Goal: Information Seeking & Learning: Learn about a topic

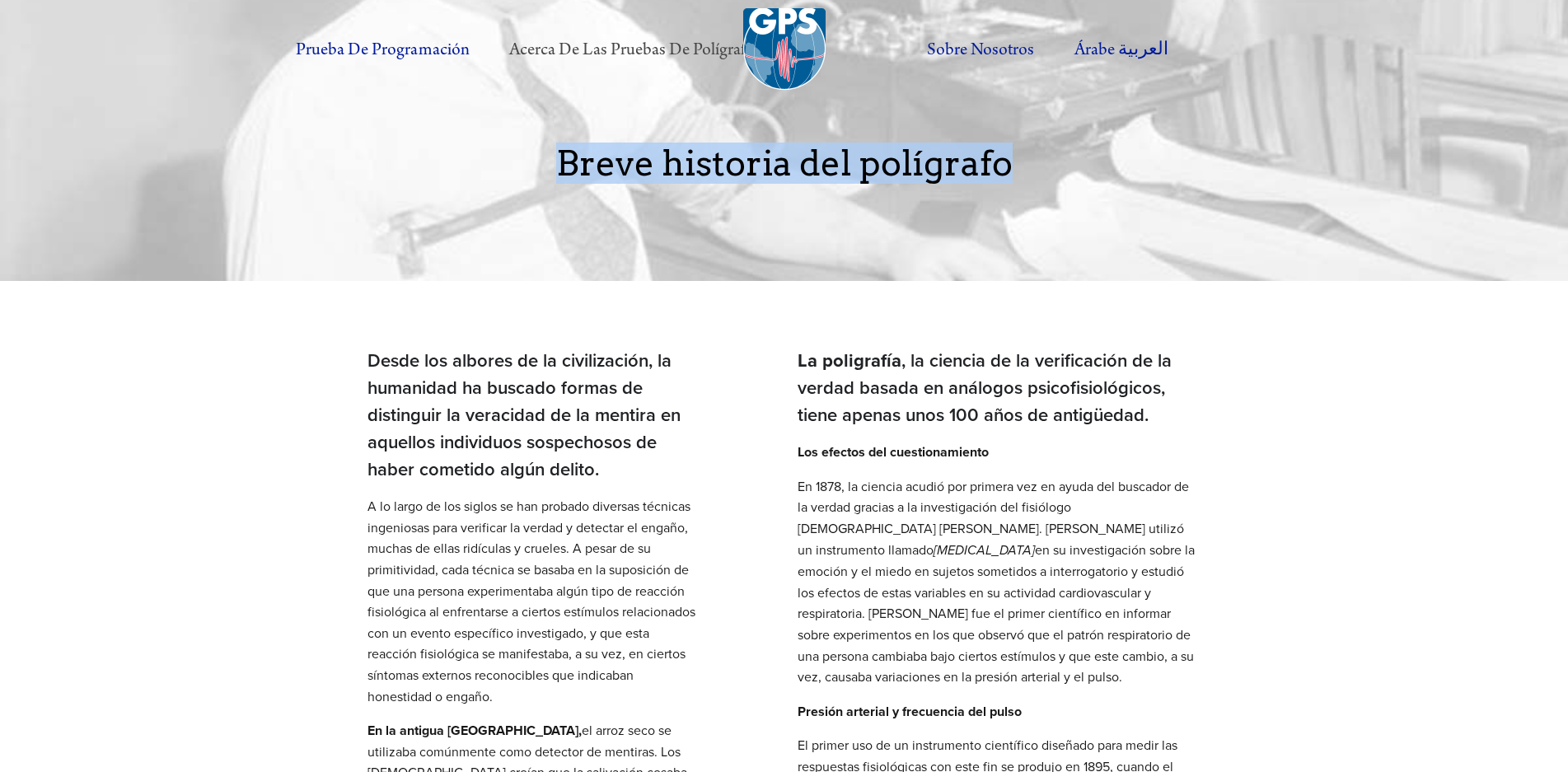
drag, startPoint x: 1011, startPoint y: 167, endPoint x: 566, endPoint y: 175, distance: 445.1
click at [566, 175] on font "Breve historia del polígrafo" at bounding box center [785, 164] width 457 height 41
copy font "Breve historia del polígrafo"
click at [785, 36] on img at bounding box center [785, 50] width 83 height 83
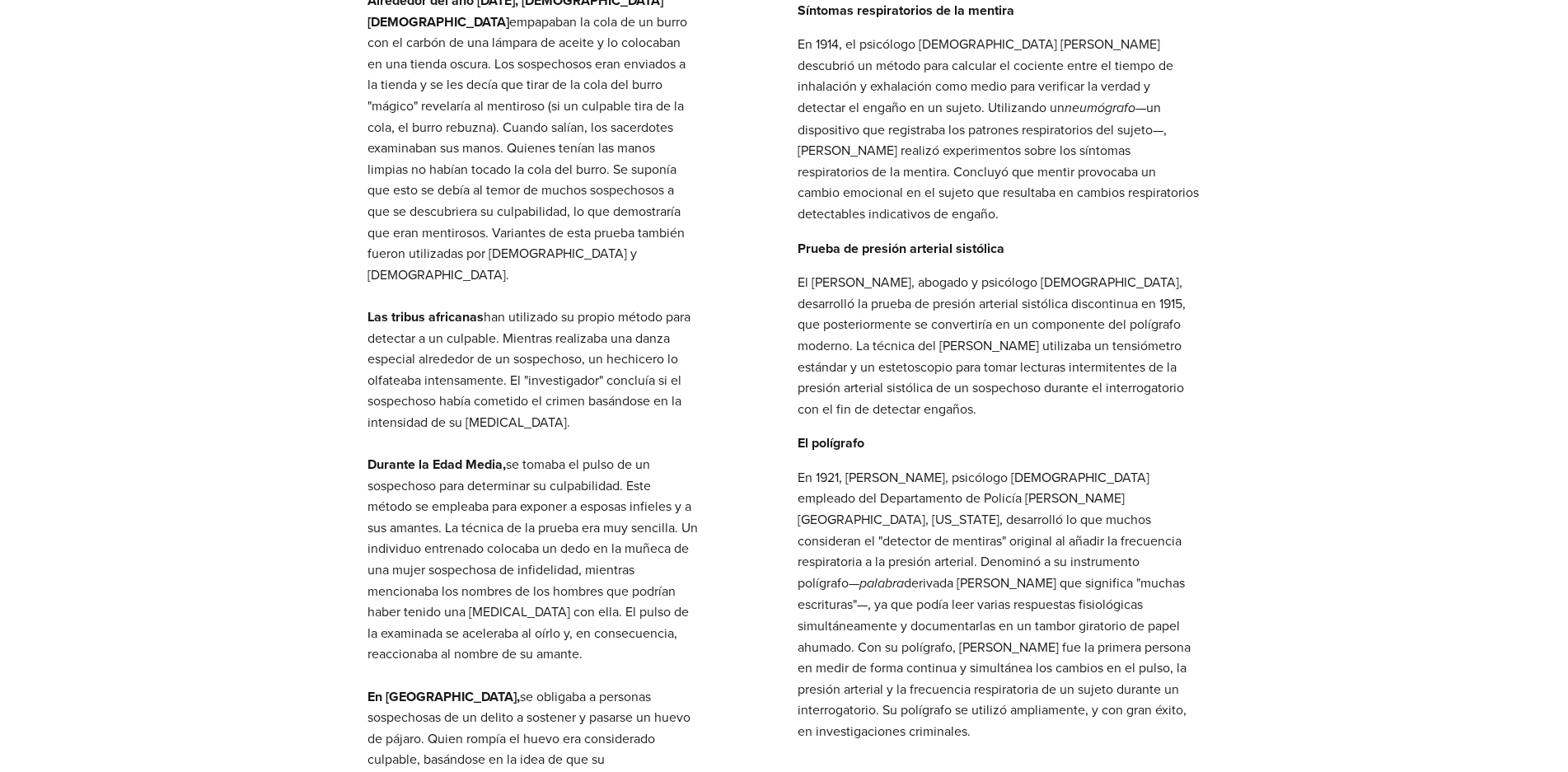
scroll to position [1227, 0]
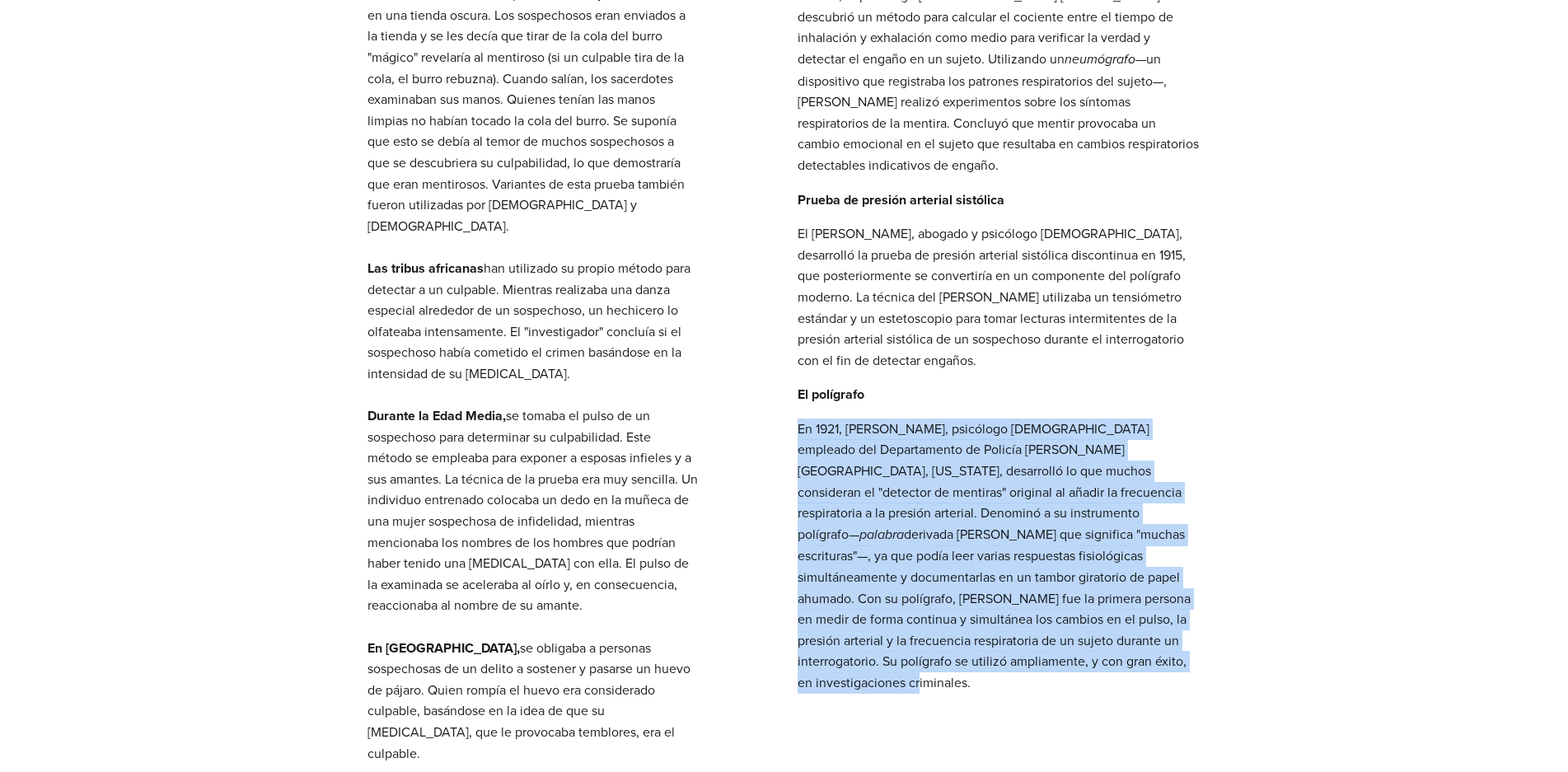
drag, startPoint x: 978, startPoint y: 639, endPoint x: 800, endPoint y: 411, distance: 289.3
click at [800, 418] on p "En 1921, John A. Larson, psicólogo canadiense empleado del Departamento de Poli…" at bounding box center [998, 556] width 403 height 276
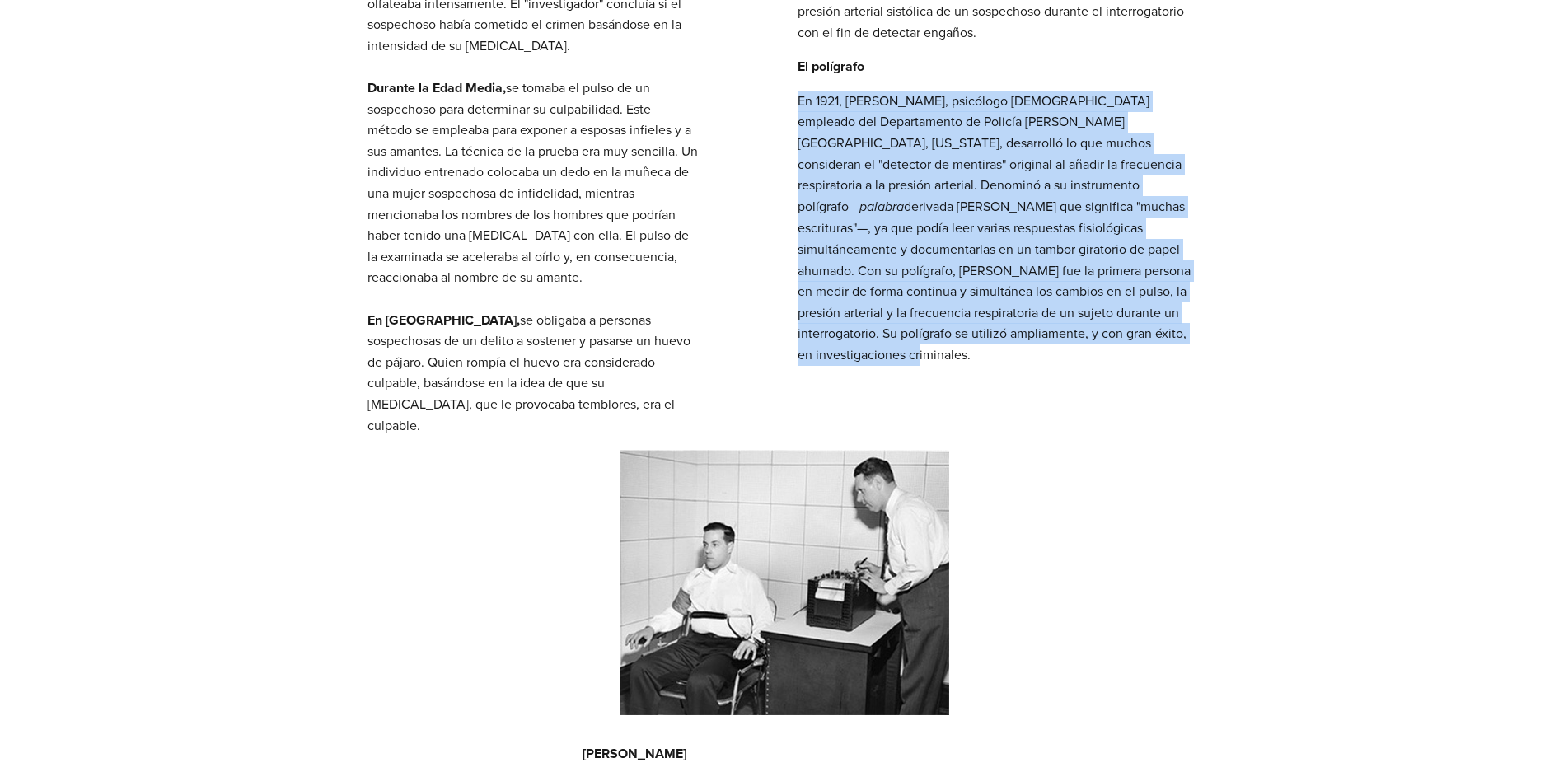
scroll to position [1566, 0]
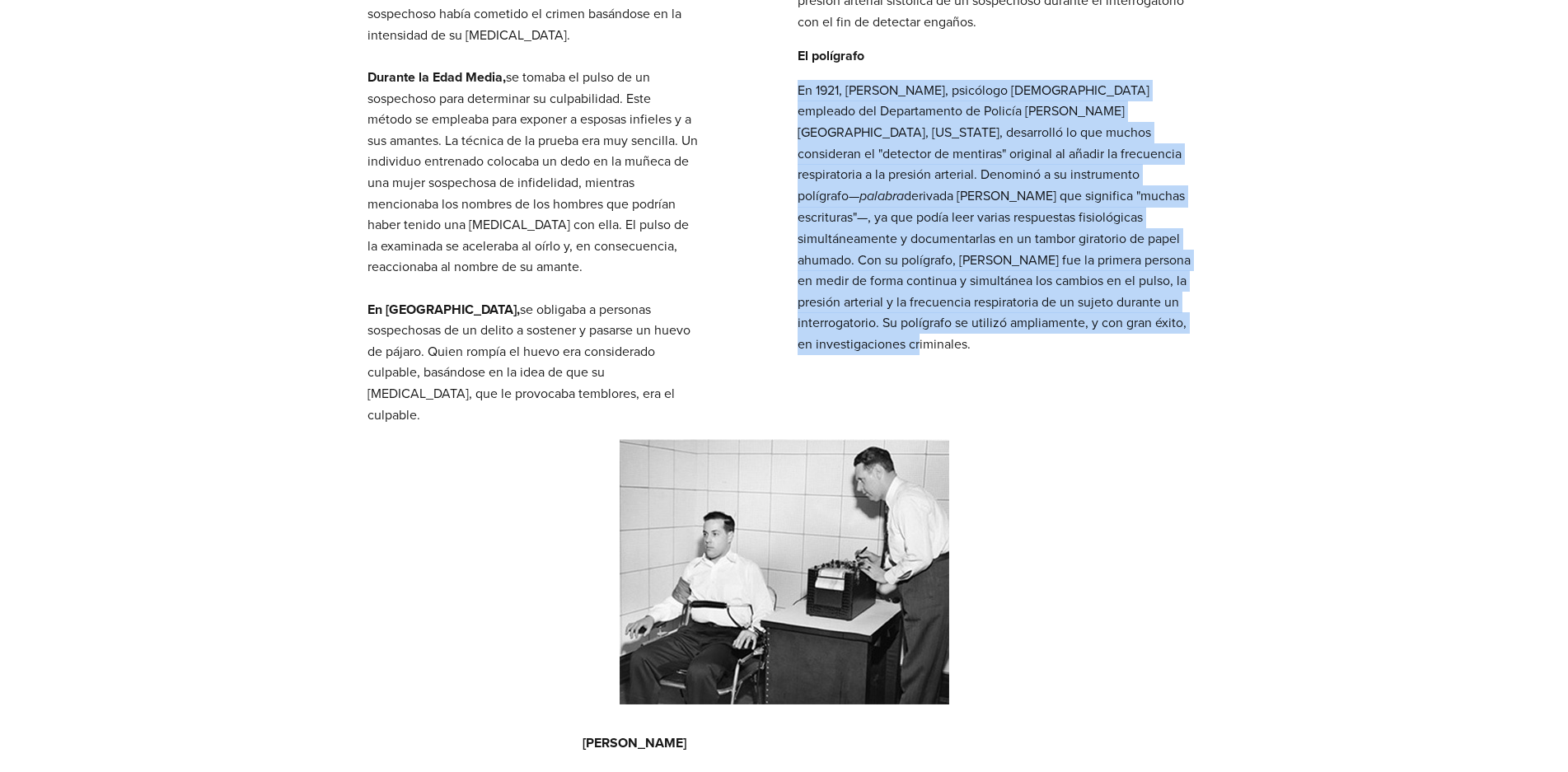
copy p "En 1921, John A. Larson, psicólogo canadiense empleado del Departamento de Poli…"
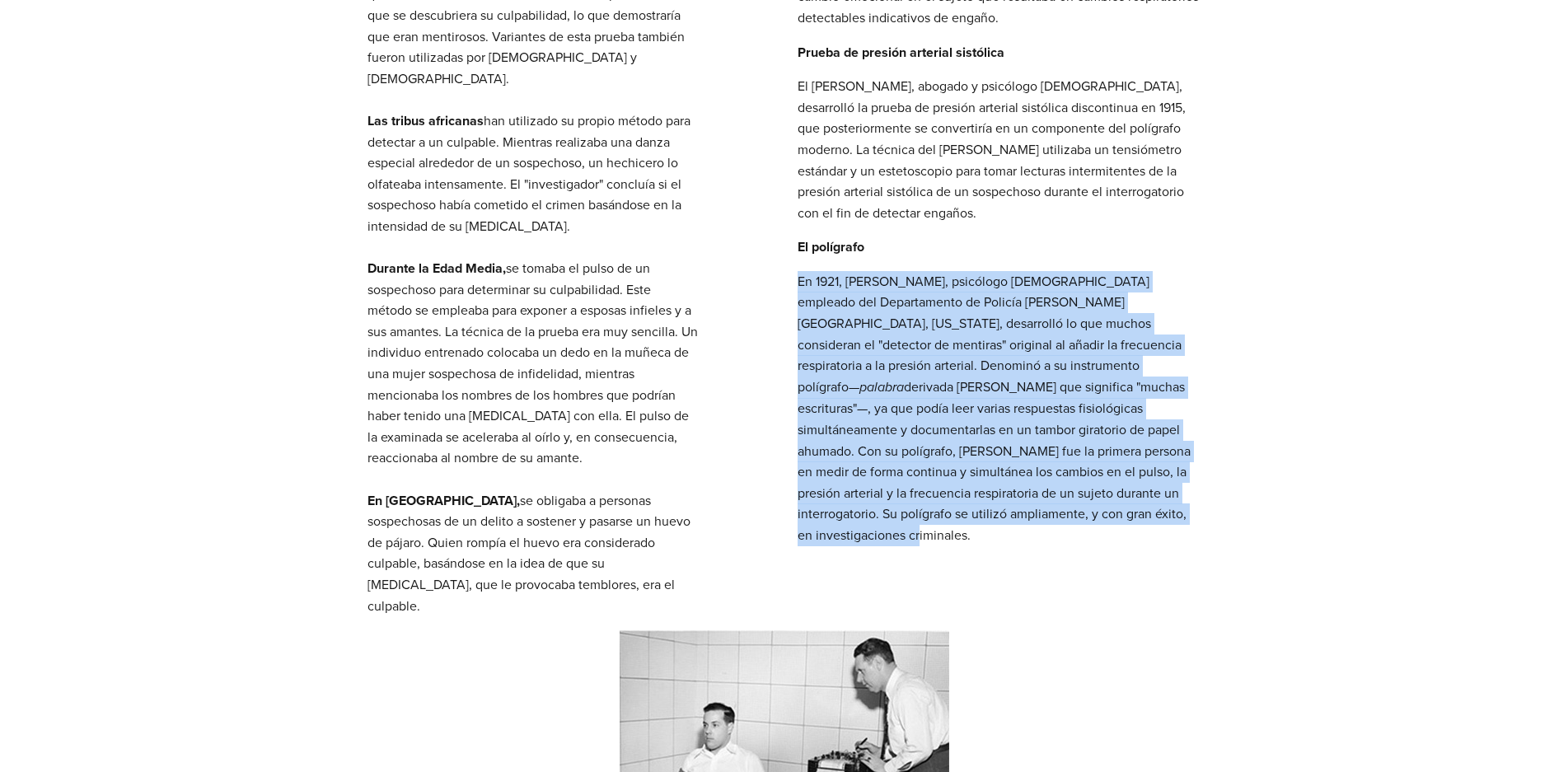
scroll to position [1401, 0]
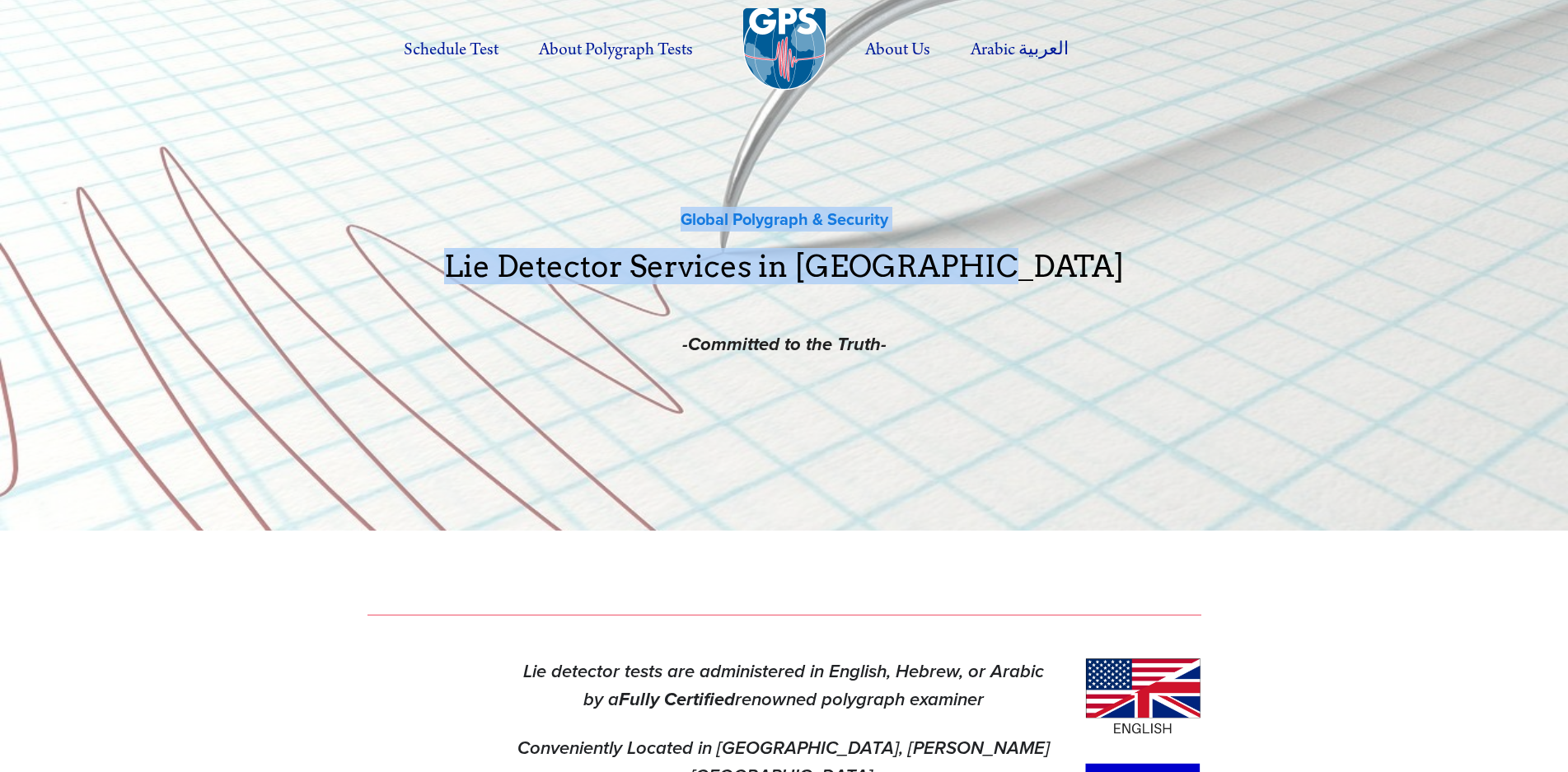
drag, startPoint x: 1044, startPoint y: 253, endPoint x: 682, endPoint y: 202, distance: 365.6
click at [682, 202] on div "Global Polygraph & Security Lie Detector Services in [GEOGRAPHIC_DATA] -Committ…" at bounding box center [784, 288] width 834 height 261
copy div "Global Polygraph & Security Lie Detector Services in [GEOGRAPHIC_DATA]"
